Goal: Information Seeking & Learning: Learn about a topic

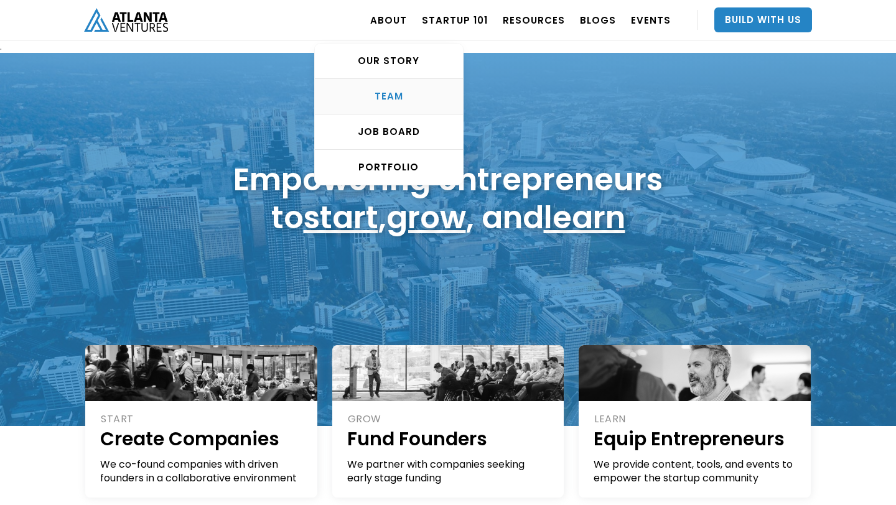
click at [406, 100] on div "TEAM" at bounding box center [389, 96] width 148 height 12
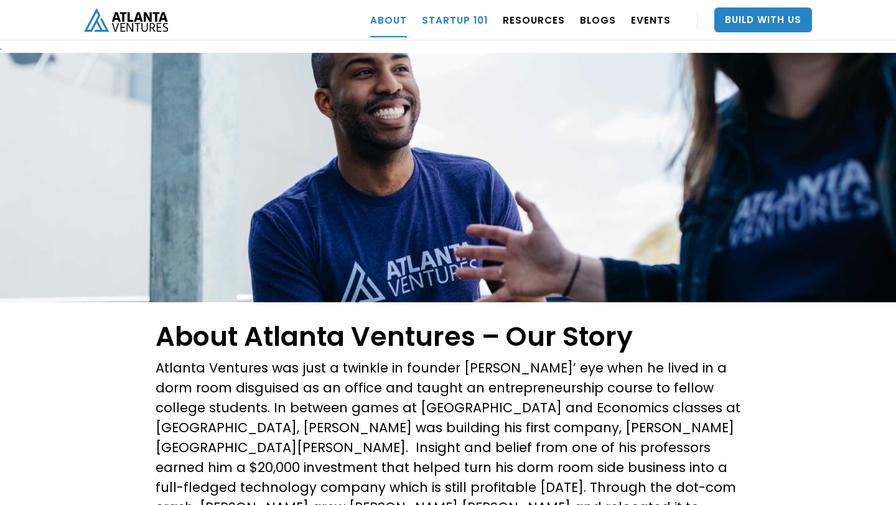
click at [458, 23] on link "Startup 101" at bounding box center [455, 19] width 66 height 35
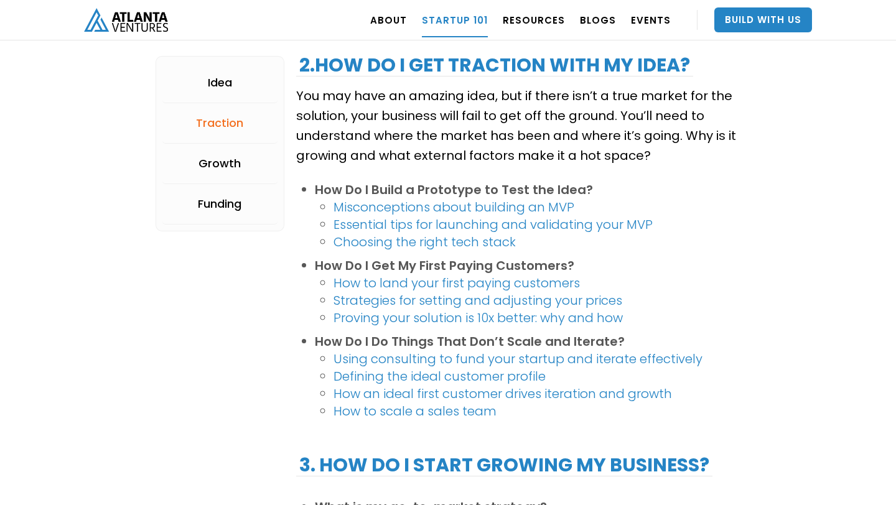
scroll to position [1280, 0]
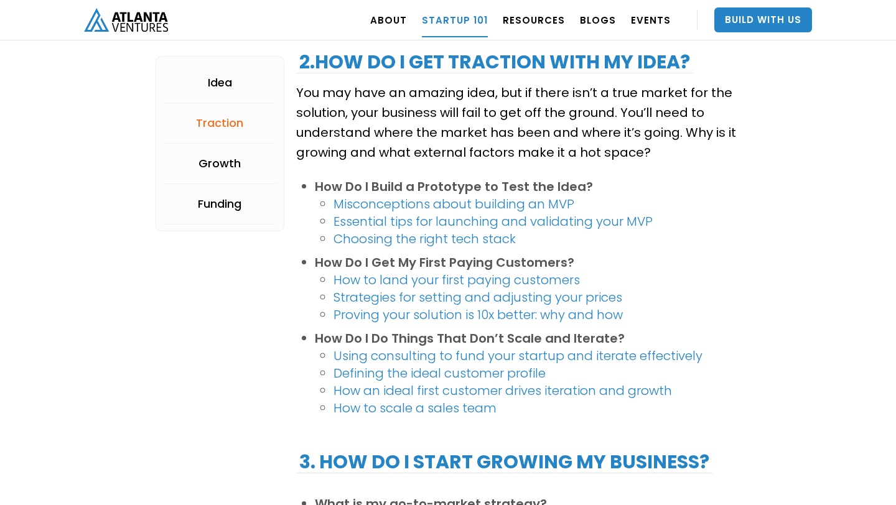
click at [798, 212] on body ". Loading. . . ABOUT OUR STORY TEAM Job Board PORTFOLIO Startup 101 RESOURCES T…" at bounding box center [448, 470] width 896 height 3501
click at [590, 220] on link "Essential tips for launching and validating your MVP" at bounding box center [492, 221] width 319 height 17
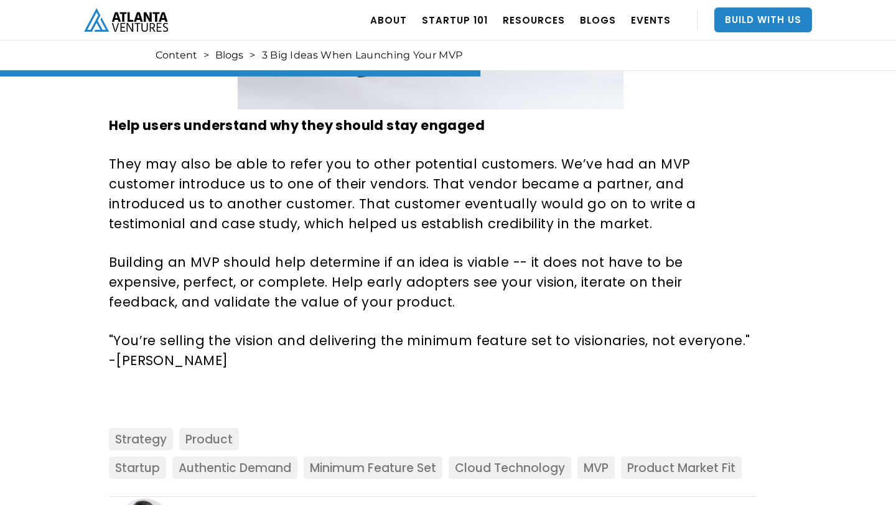
scroll to position [1487, 0]
click at [304, 345] on p ""You’re selling the vision and delivering the minimum feature set to visionarie…" at bounding box center [430, 350] width 643 height 40
click at [465, 267] on p "Building an MVP should help determine if an idea is viable -- it does not have …" at bounding box center [430, 282] width 643 height 60
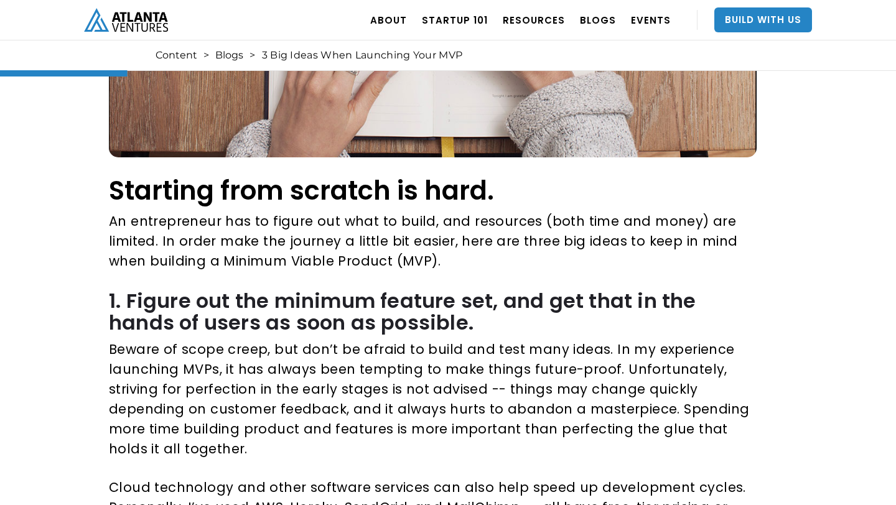
scroll to position [393, 0]
drag, startPoint x: 180, startPoint y: 349, endPoint x: 263, endPoint y: 350, distance: 82.7
click at [263, 350] on p "Beware of scope creep, but don’t be afraid to build and test many ideas. In my …" at bounding box center [430, 398] width 643 height 119
copy p "scope creep"
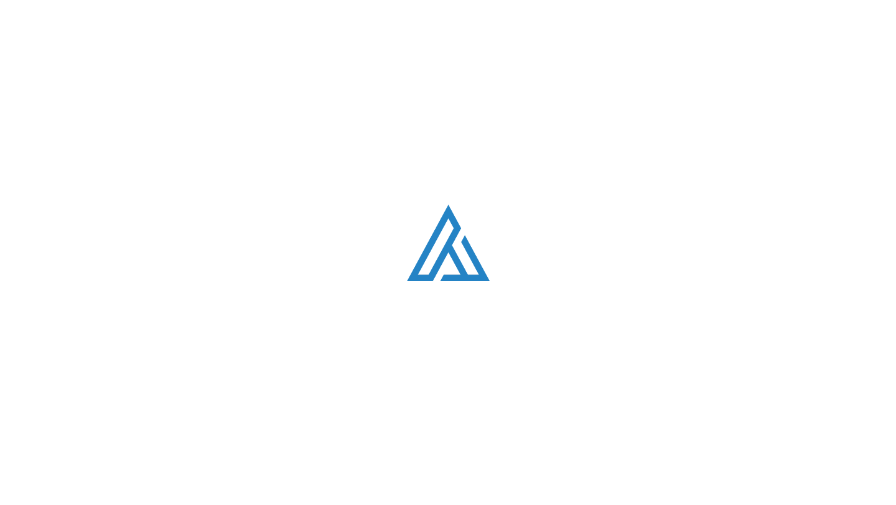
scroll to position [1280, 0]
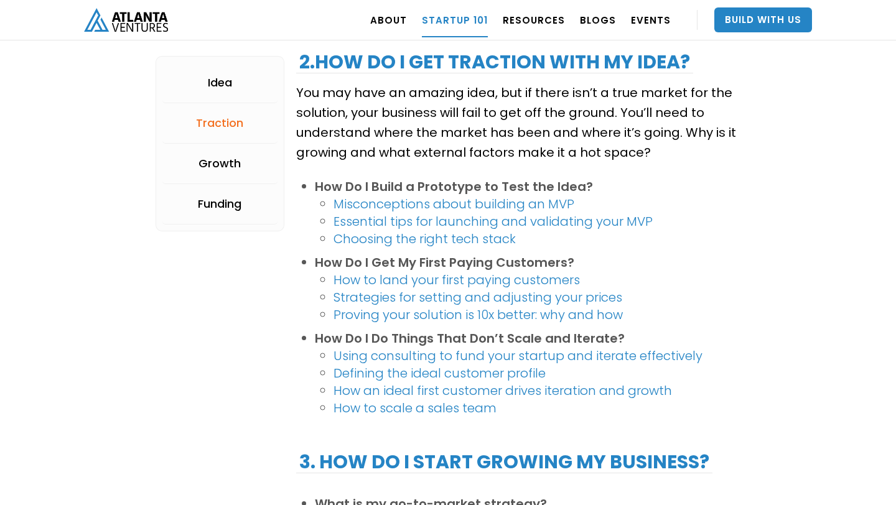
click at [435, 242] on link "Choosing the right tech stack" at bounding box center [424, 238] width 182 height 17
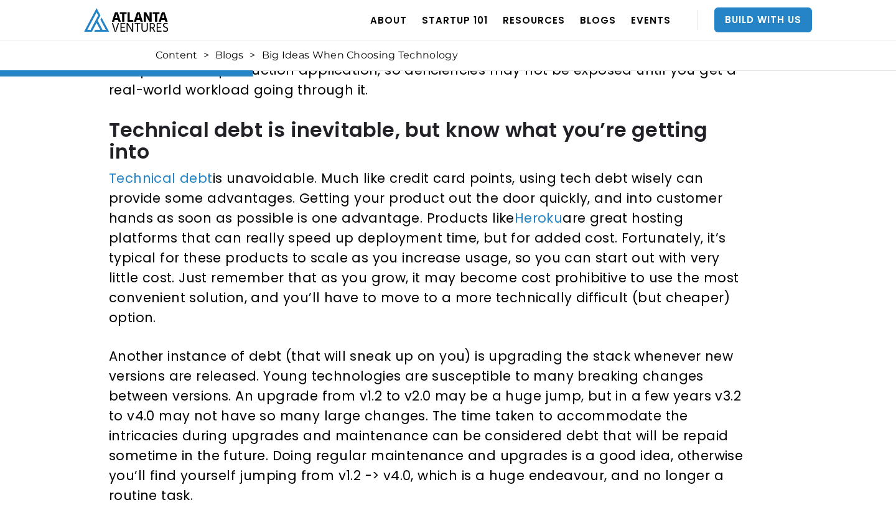
scroll to position [889, 0]
